Goal: Information Seeking & Learning: Check status

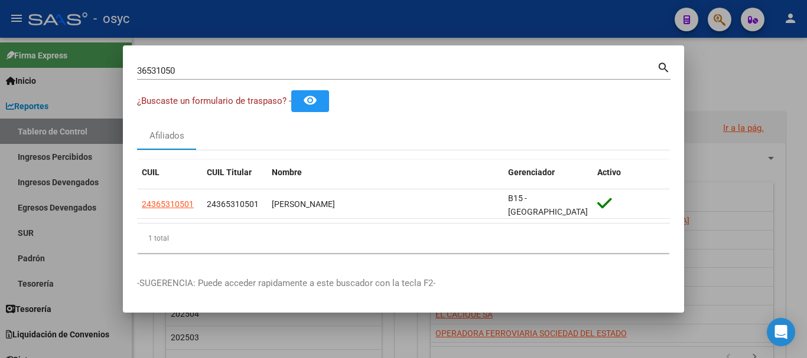
drag, startPoint x: 502, startPoint y: 81, endPoint x: -14, endPoint y: 62, distance: 516.5
click at [0, 62] on html "menu - osyc person Firma Express Inicio Calendario SSS Instructivos Contacto OS…" at bounding box center [403, 179] width 807 height 358
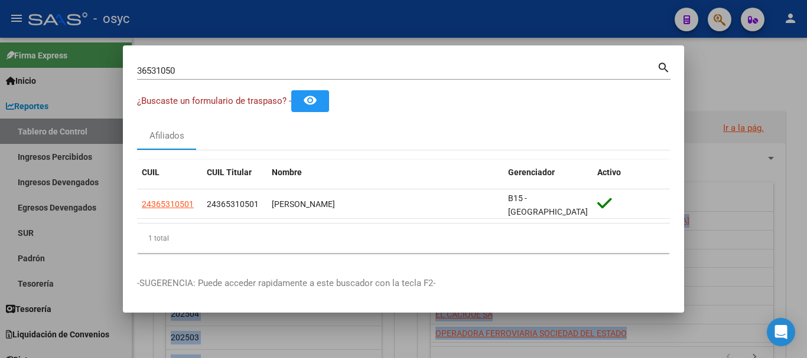
click at [267, 75] on input "36531050" at bounding box center [397, 71] width 520 height 11
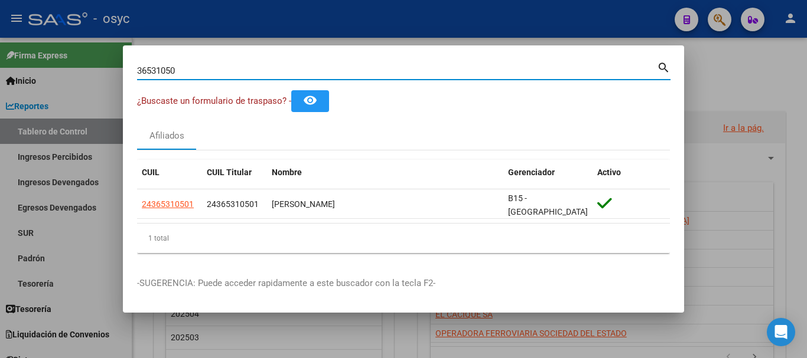
drag, startPoint x: 203, startPoint y: 77, endPoint x: -217, endPoint y: 77, distance: 420.4
click at [0, 77] on html "menu - osyc person Firma Express Inicio Calendario SSS Instructivos Contacto OS…" at bounding box center [403, 179] width 807 height 358
paste input "20501027627"
type input "20501027627"
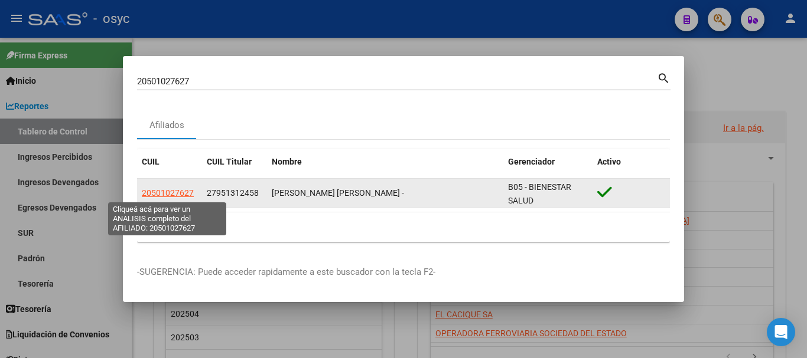
click at [164, 191] on span "20501027627" at bounding box center [168, 192] width 52 height 9
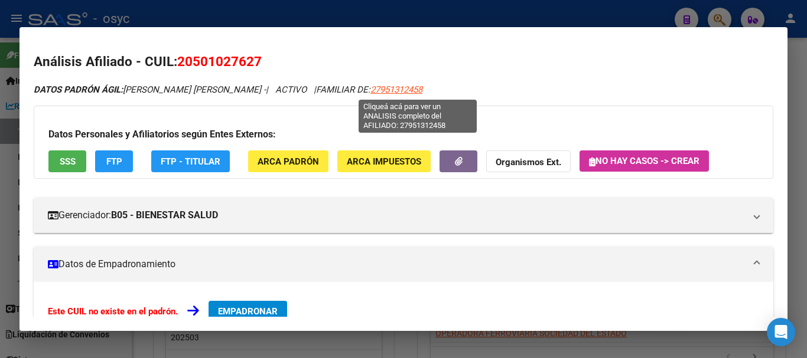
click at [422, 90] on span "27951312458" at bounding box center [396, 89] width 52 height 11
type textarea "27951312458"
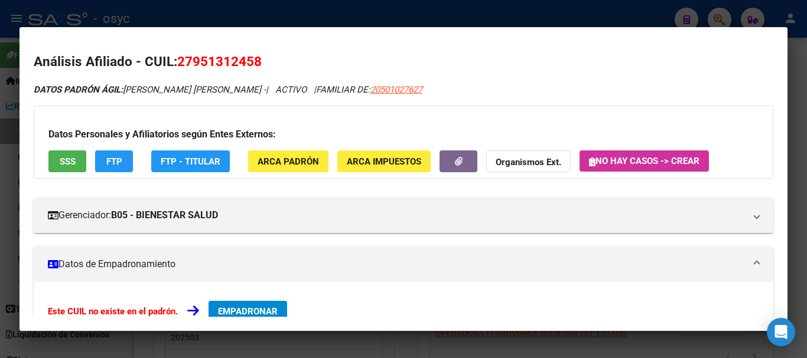
drag, startPoint x: 182, startPoint y: 58, endPoint x: 247, endPoint y: 63, distance: 65.7
click at [247, 63] on span "27951312458" at bounding box center [219, 61] width 84 height 15
click at [249, 63] on span "27951312458" at bounding box center [219, 61] width 84 height 15
drag, startPoint x: 256, startPoint y: 58, endPoint x: 217, endPoint y: 59, distance: 39.0
click at [209, 58] on span "27951312458" at bounding box center [219, 61] width 84 height 15
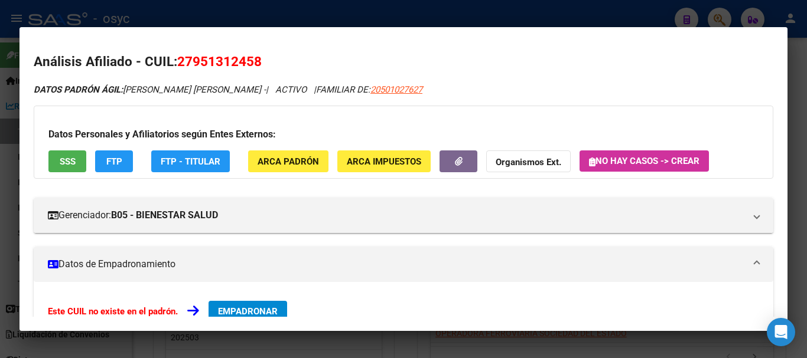
drag, startPoint x: 264, startPoint y: 63, endPoint x: 177, endPoint y: 63, distance: 87.4
click at [177, 63] on h2 "Análisis Afiliado - CUIL: 27951312458" at bounding box center [403, 62] width 739 height 20
copy span "27951312458"
click at [629, 34] on mat-dialog-container "Análisis Afiliado - CUIL: 27951312458 DATOS PADRÓN ÁGIL: [PERSON_NAME] [PERSON_…" at bounding box center [403, 179] width 768 height 305
click at [666, 14] on div at bounding box center [403, 179] width 807 height 358
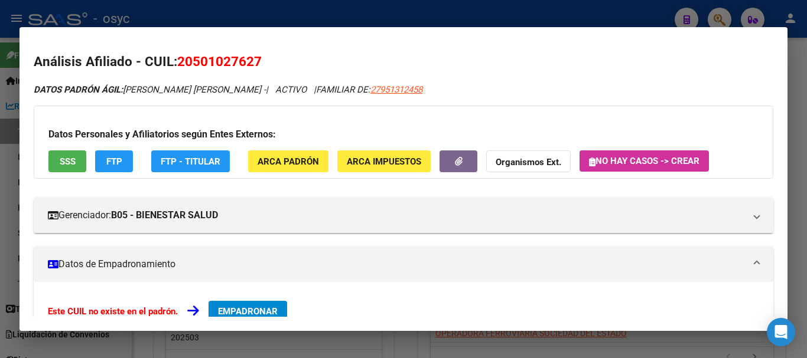
click at [715, 11] on div at bounding box center [403, 179] width 807 height 358
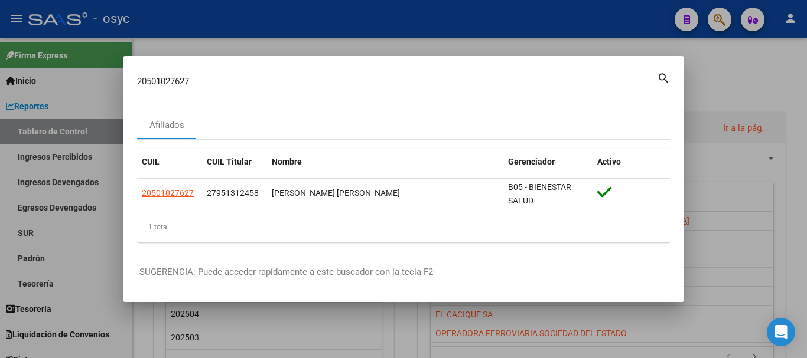
click at [725, 18] on div at bounding box center [403, 179] width 807 height 358
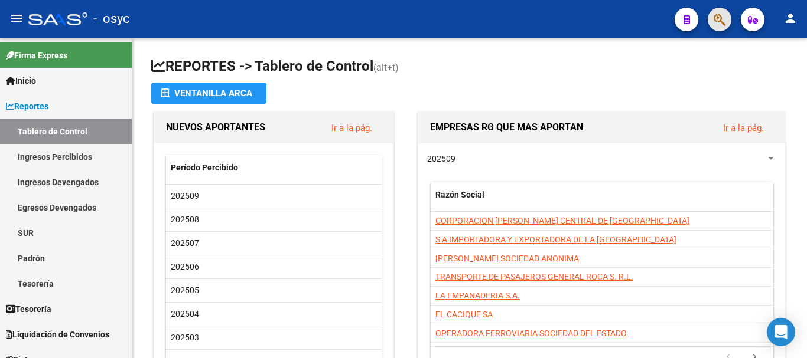
click at [713, 21] on button "button" at bounding box center [719, 20] width 24 height 24
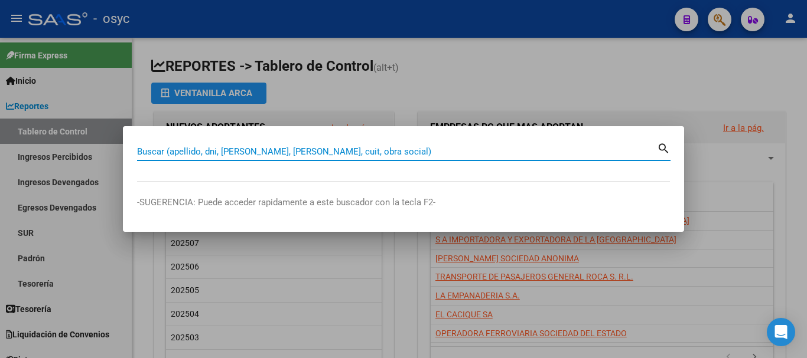
paste input "27961033697"
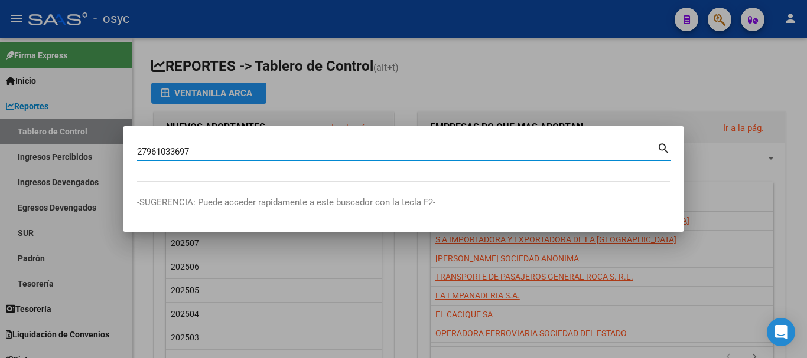
type input "27961033697"
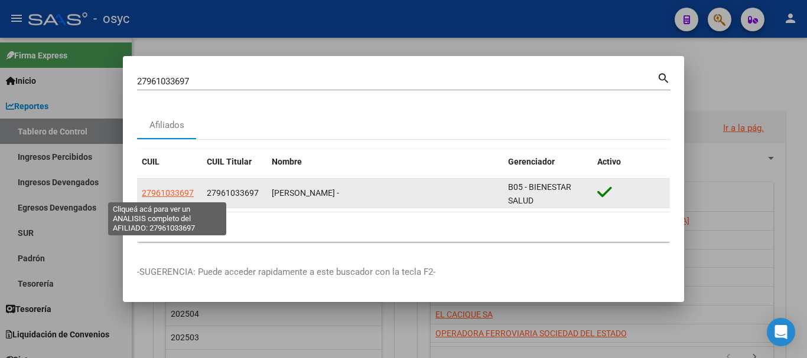
click at [167, 188] on span "27961033697" at bounding box center [168, 192] width 52 height 9
type textarea "27961033697"
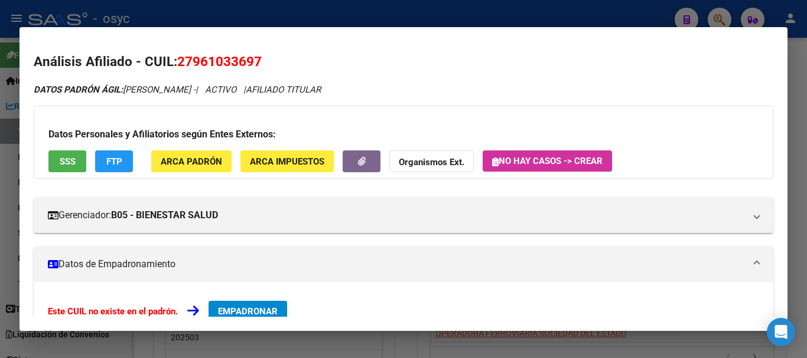
drag, startPoint x: 180, startPoint y: 60, endPoint x: 272, endPoint y: 60, distance: 92.7
click at [272, 60] on h2 "Análisis Afiliado - CUIL: 27961033697" at bounding box center [403, 62] width 739 height 20
copy span "27961033697"
drag, startPoint x: 361, startPoint y: 53, endPoint x: 373, endPoint y: 50, distance: 12.9
click at [362, 52] on h2 "Análisis Afiliado - CUIL: 27961033697" at bounding box center [403, 62] width 739 height 20
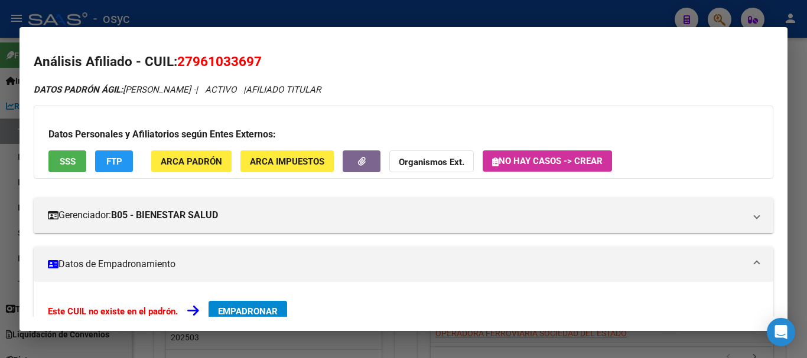
click at [489, 17] on div at bounding box center [403, 179] width 807 height 358
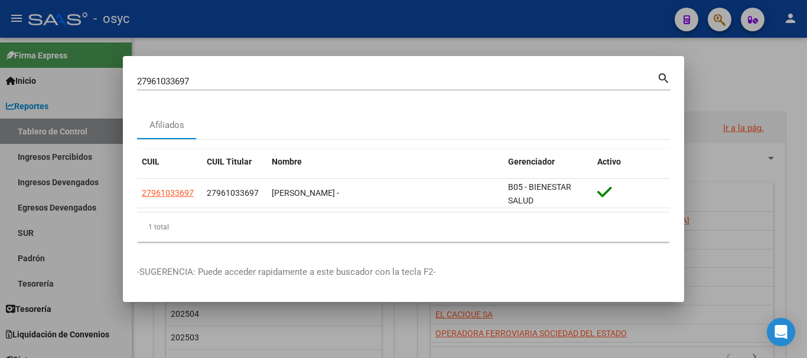
drag, startPoint x: 493, startPoint y: 15, endPoint x: 636, endPoint y: 17, distance: 142.9
click at [497, 15] on div at bounding box center [403, 179] width 807 height 358
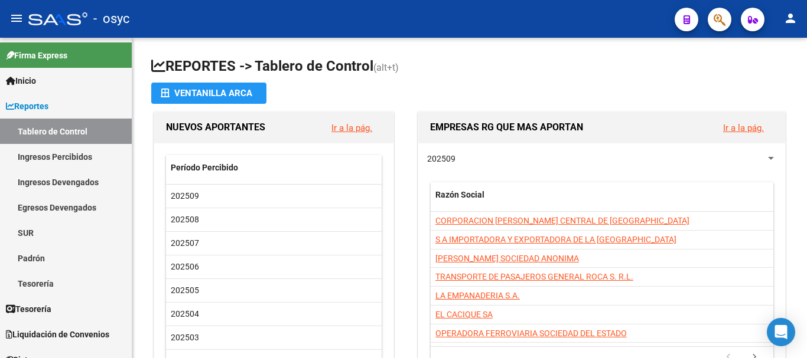
click at [704, 21] on div at bounding box center [714, 19] width 33 height 24
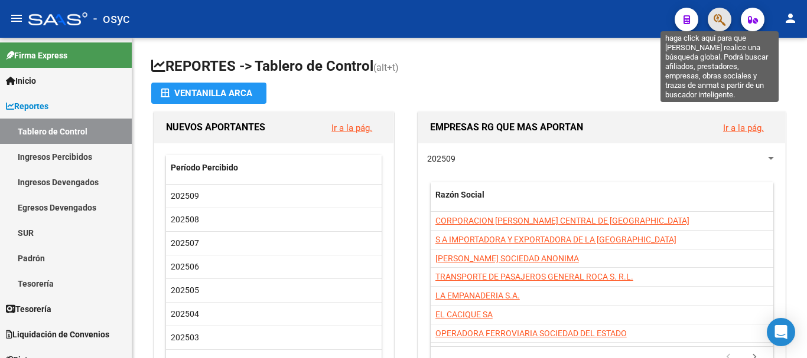
click at [716, 21] on icon "button" at bounding box center [719, 20] width 12 height 14
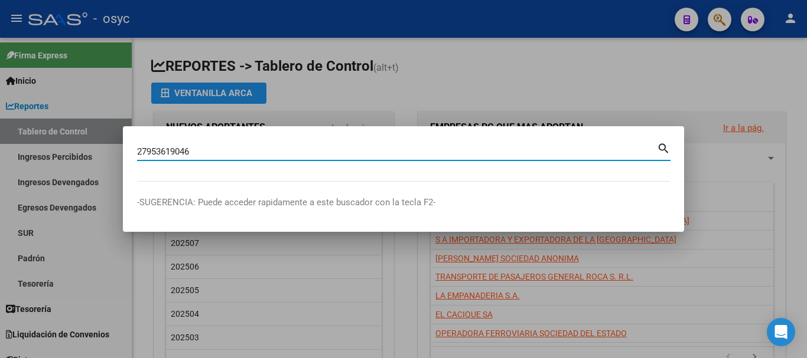
type input "27953619046"
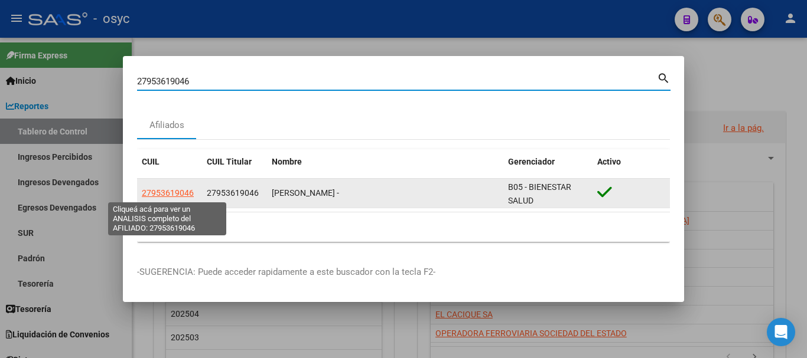
click at [178, 191] on span "27953619046" at bounding box center [168, 192] width 52 height 9
type textarea "27953619046"
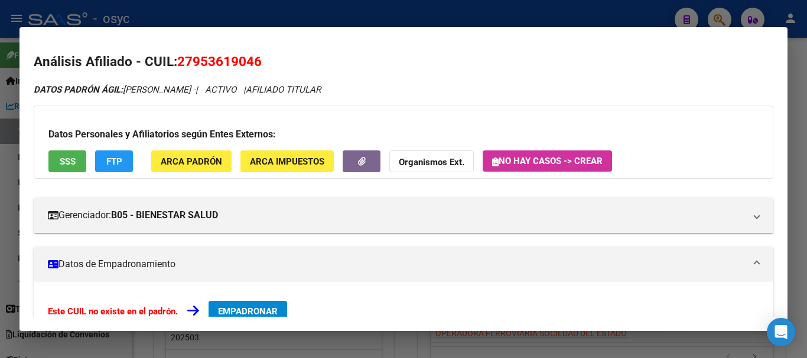
scroll to position [59, 0]
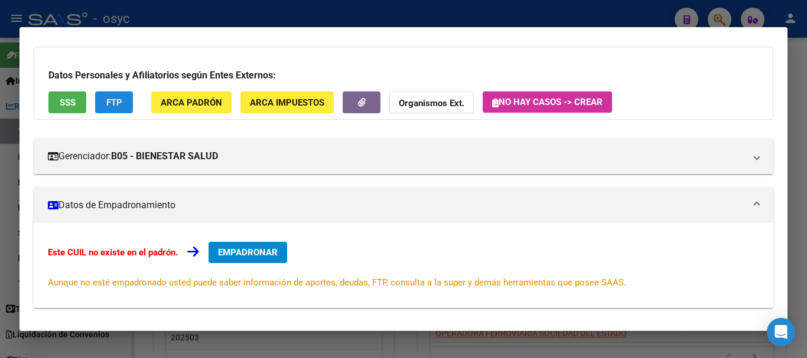
click at [120, 92] on button "FTP" at bounding box center [114, 103] width 38 height 22
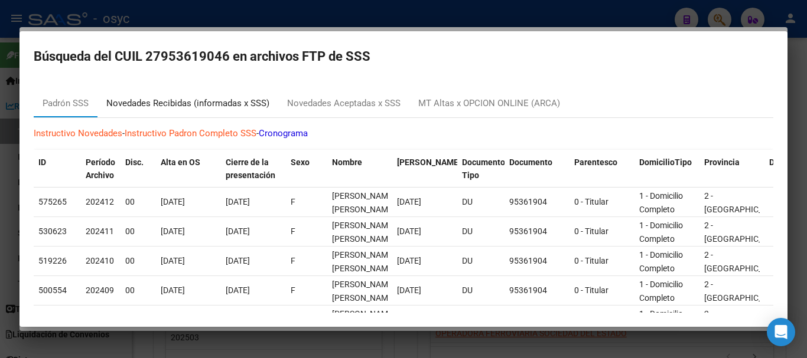
click at [174, 109] on div "Novedades Recibidas (informadas x SSS)" at bounding box center [187, 104] width 163 height 14
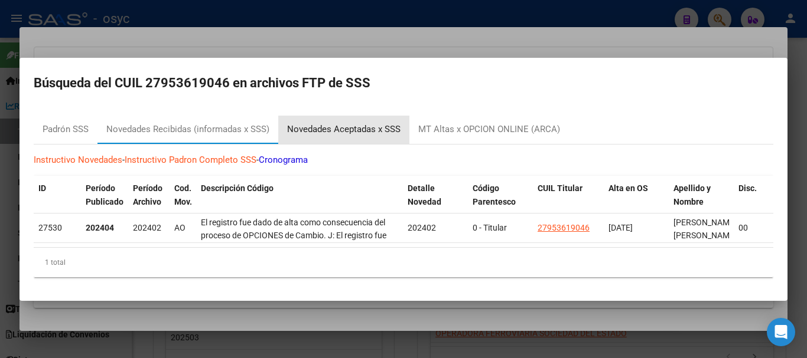
click at [347, 123] on div "Novedades Aceptadas x SSS" at bounding box center [343, 130] width 113 height 14
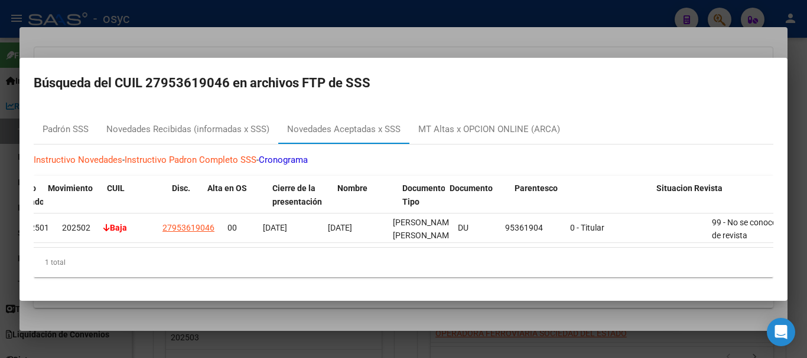
scroll to position [0, 0]
